Goal: Task Accomplishment & Management: Manage account settings

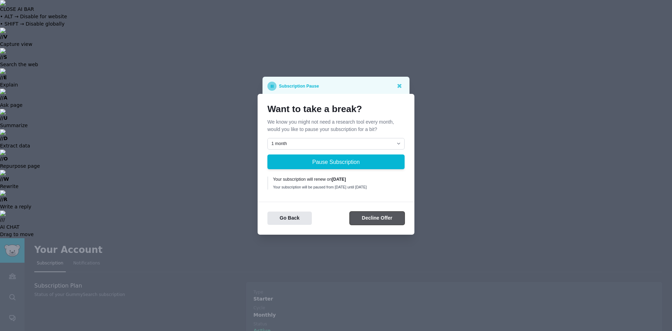
click at [367, 216] on button "Decline Offer" at bounding box center [377, 218] width 55 height 14
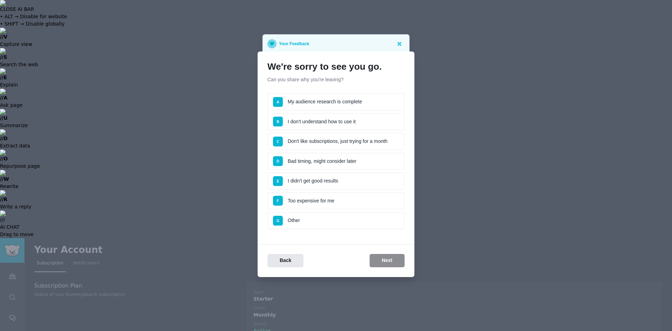
click at [300, 216] on li "G Other" at bounding box center [335, 220] width 137 height 17
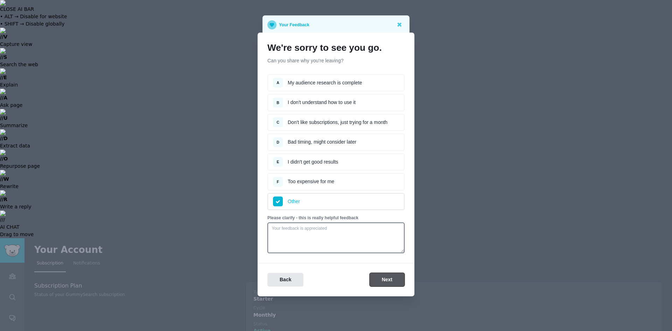
click at [379, 277] on button "Next" at bounding box center [387, 280] width 35 height 14
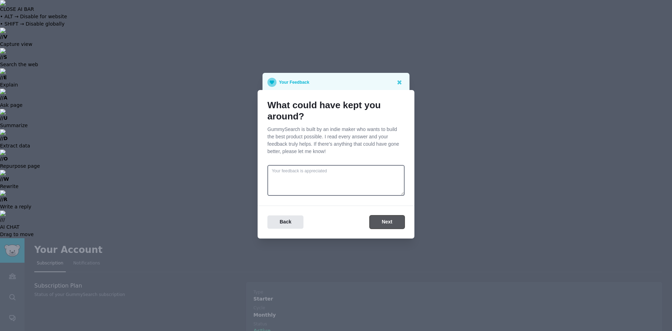
click at [379, 222] on button "Next" at bounding box center [387, 222] width 35 height 14
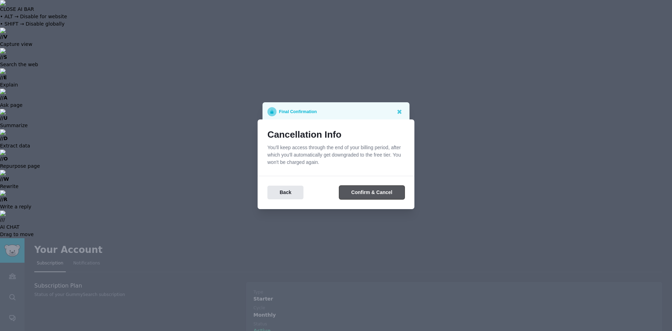
click at [364, 192] on button "Confirm & Cancel" at bounding box center [371, 192] width 65 height 14
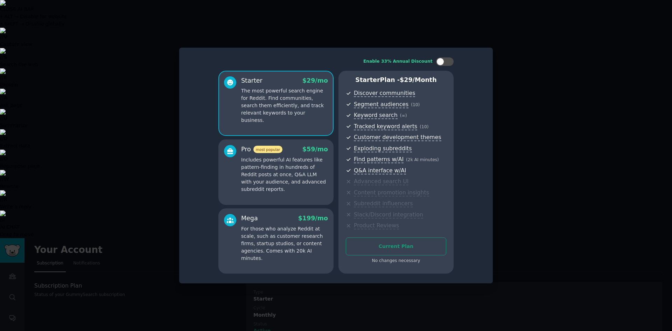
click at [545, 120] on div at bounding box center [336, 165] width 672 height 331
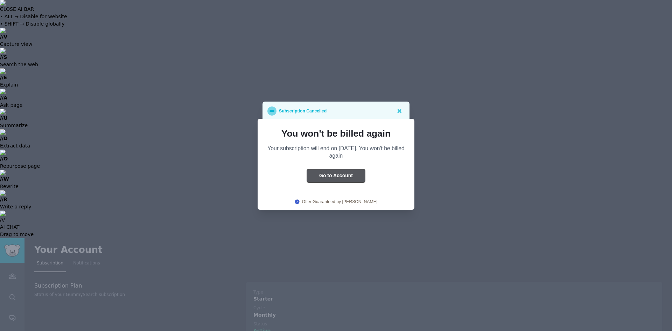
click at [326, 173] on button "Go to Account" at bounding box center [336, 176] width 58 height 14
